Goal: Find specific page/section: Find specific page/section

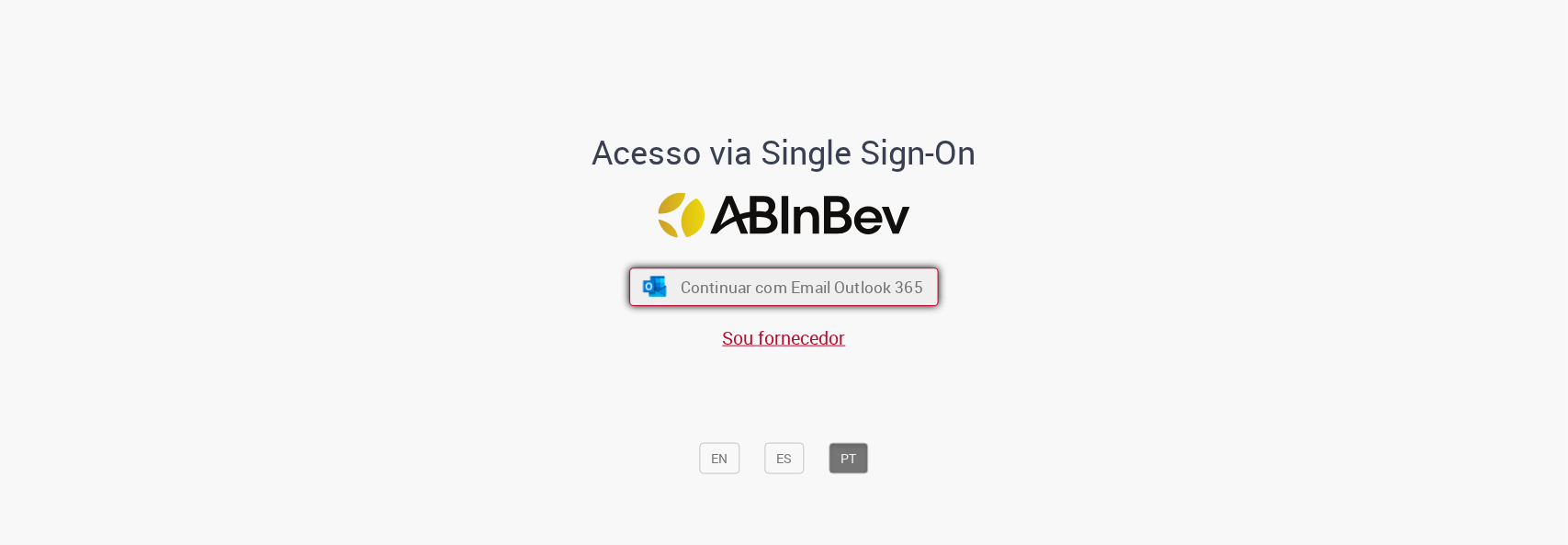
click at [795, 280] on span "Continuar com Email Outlook 365" at bounding box center [802, 286] width 243 height 21
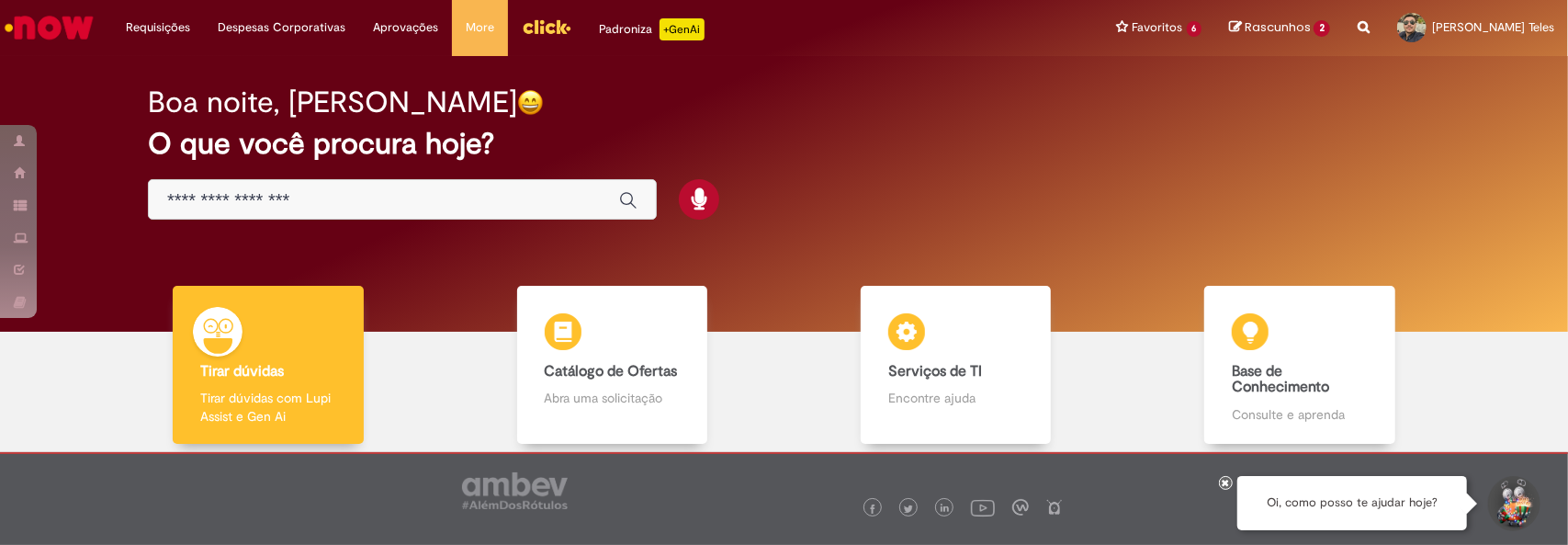
click at [494, 194] on input "Basta digitar aqui" at bounding box center [384, 201] width 433 height 21
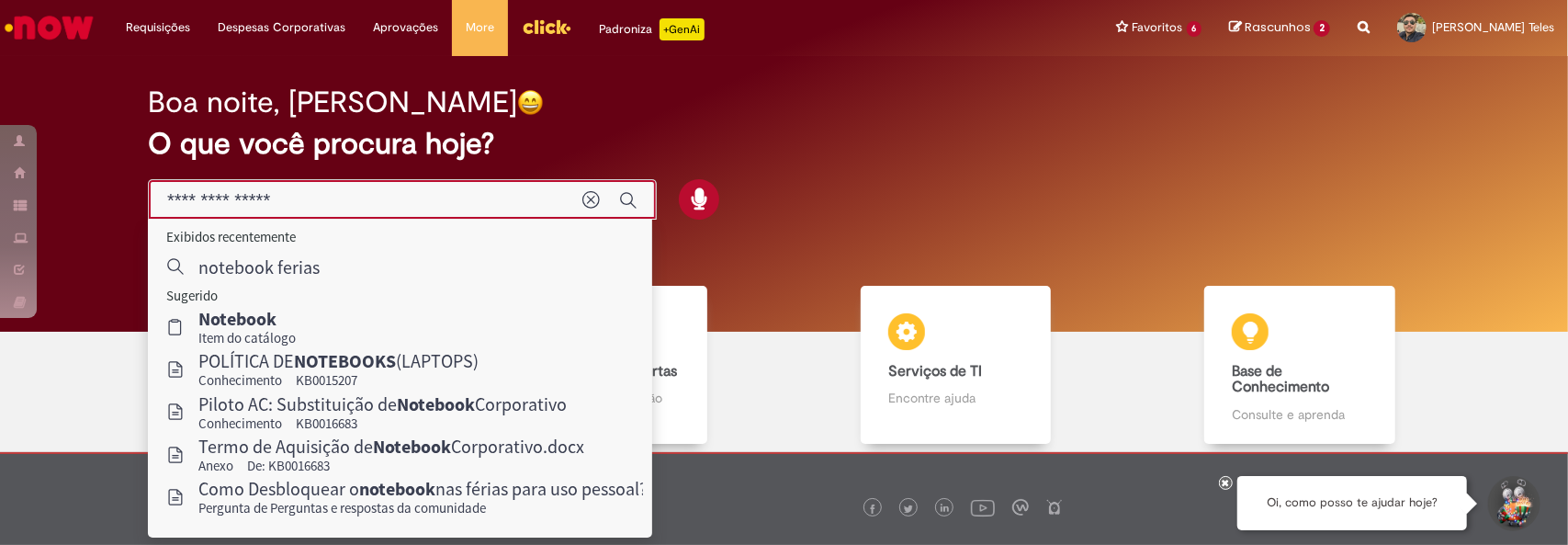
type input "**********"
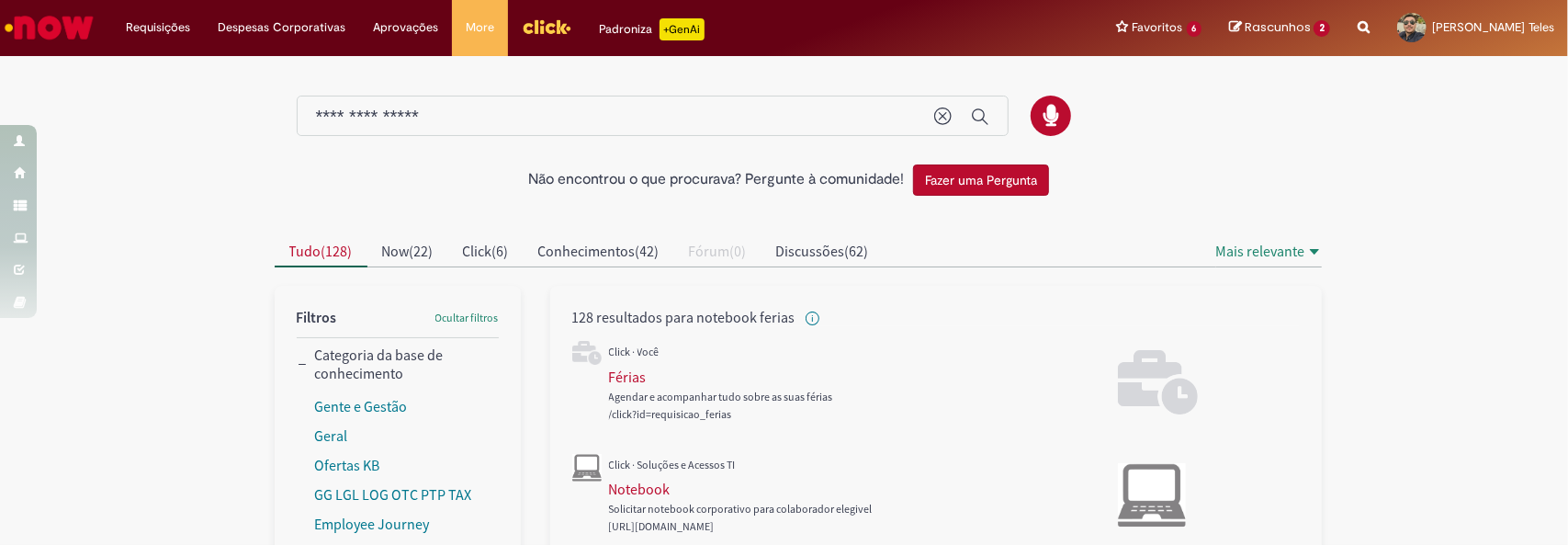
click at [660, 25] on p "+GenAi" at bounding box center [682, 29] width 45 height 22
